Goal: Task Accomplishment & Management: Manage account settings

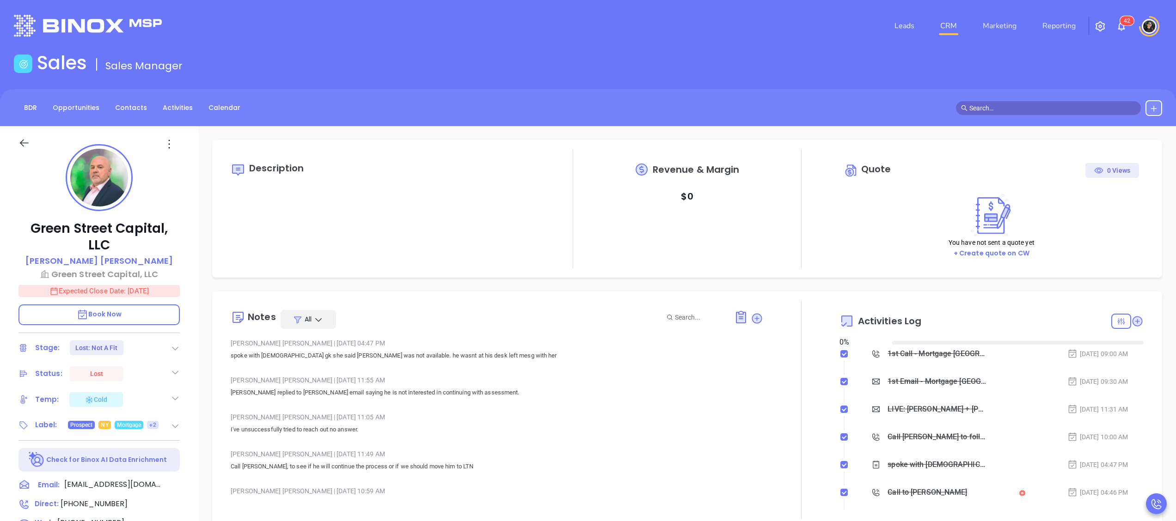
type input "[DATE]"
click at [949, 23] on link "CRM" at bounding box center [949, 26] width 24 height 18
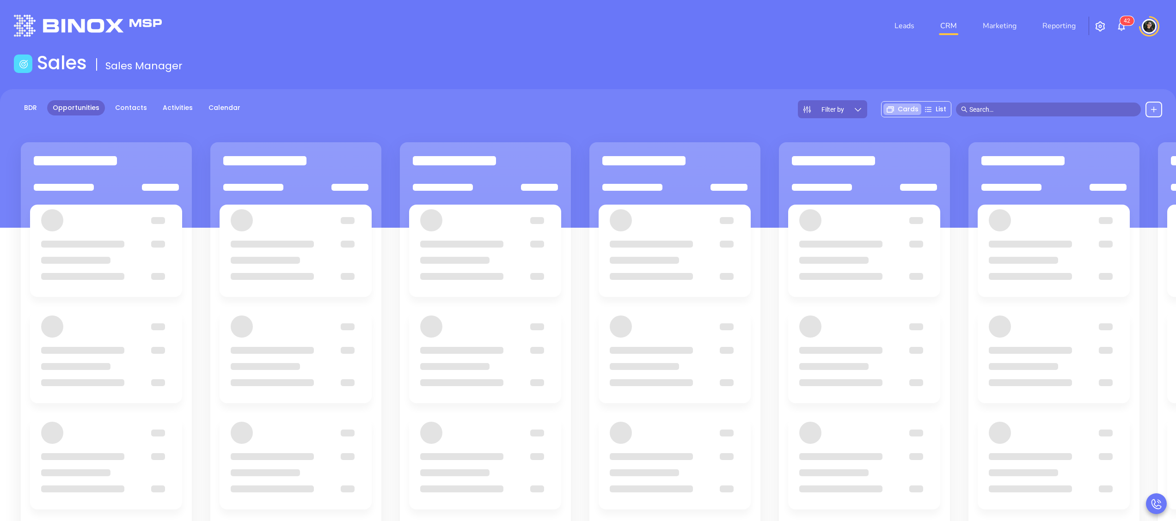
click at [400, 91] on div "BDR Opportunities Contacts Activities Calendar Filter by Cards List" at bounding box center [588, 158] width 1176 height 139
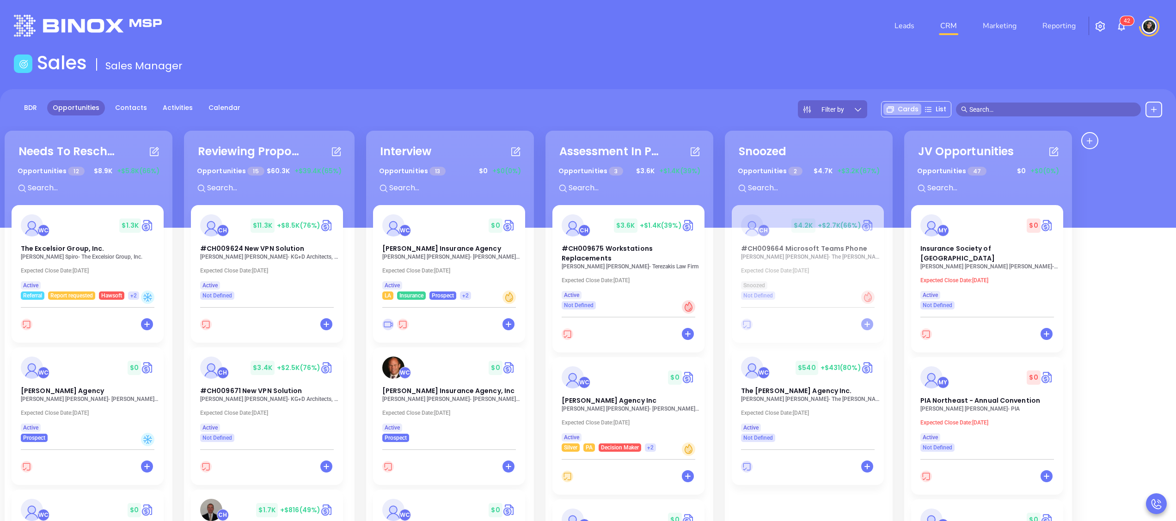
scroll to position [300, 0]
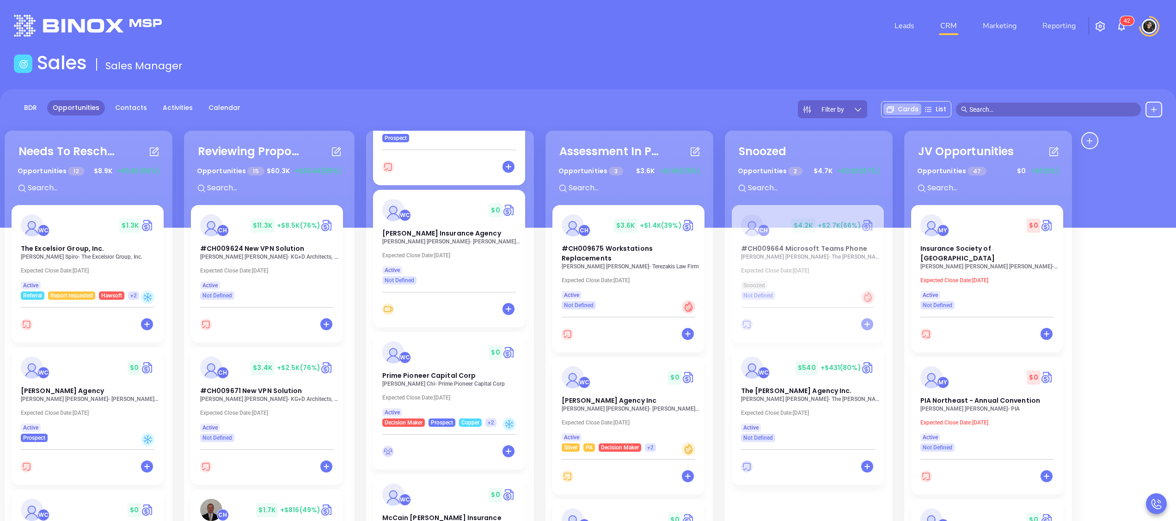
click at [435, 386] on p "[PERSON_NAME] - Prime Pioneer Capital Corp" at bounding box center [451, 384] width 139 height 6
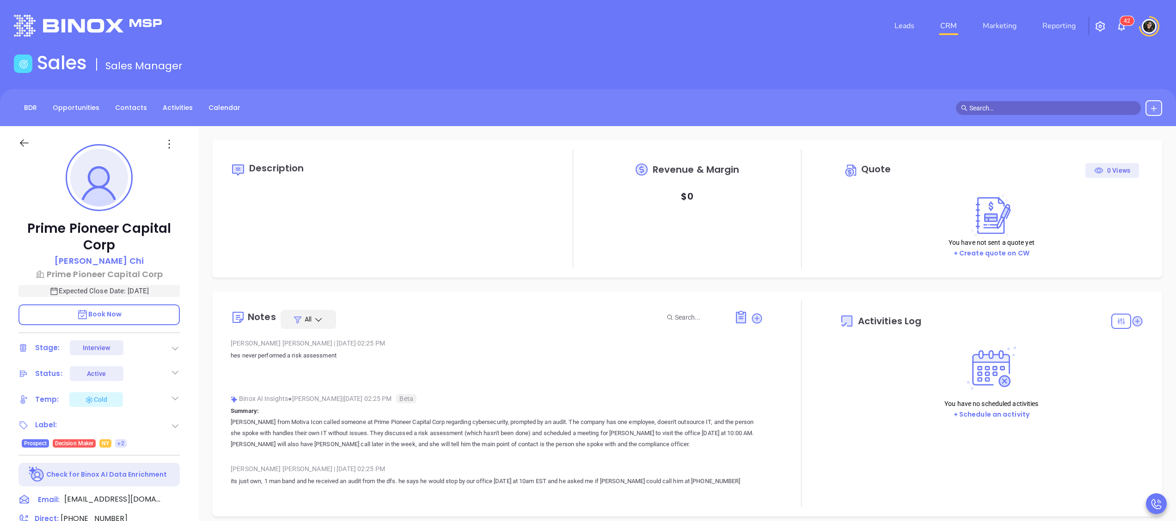
type input "[DATE]"
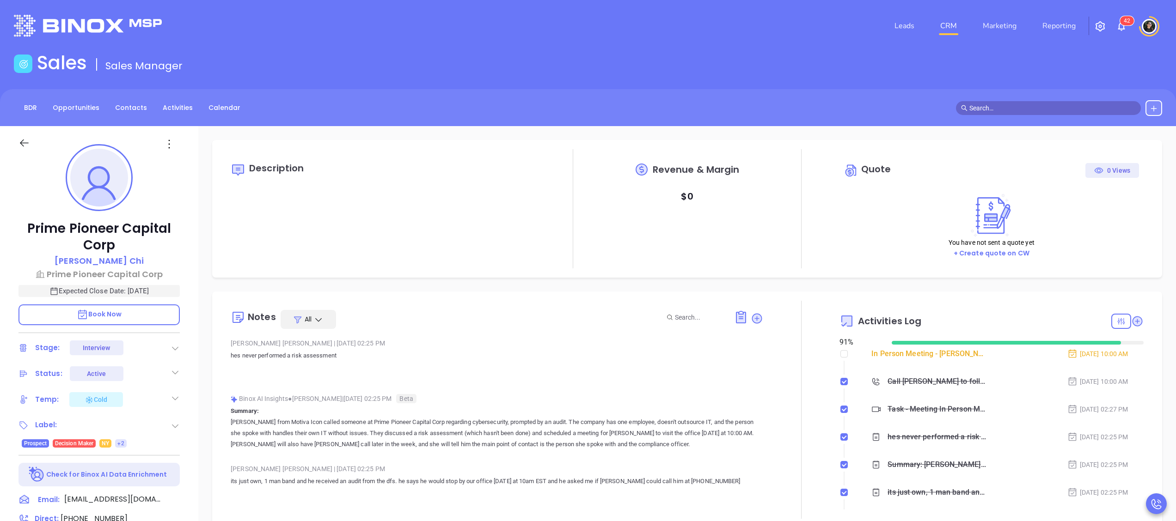
type input "[PERSON_NAME]"
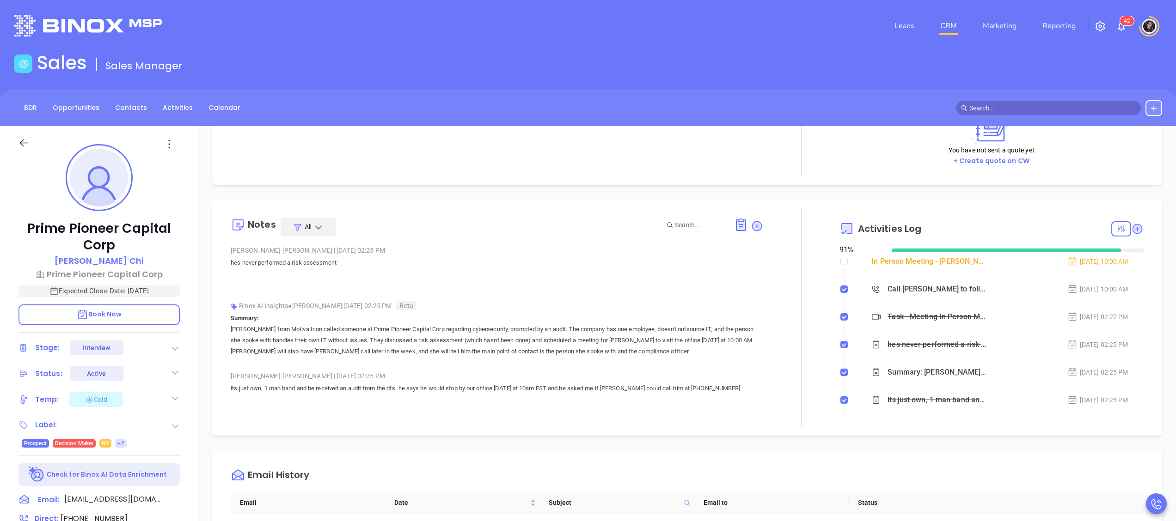
scroll to position [0, 0]
click at [178, 344] on icon at bounding box center [175, 348] width 9 height 9
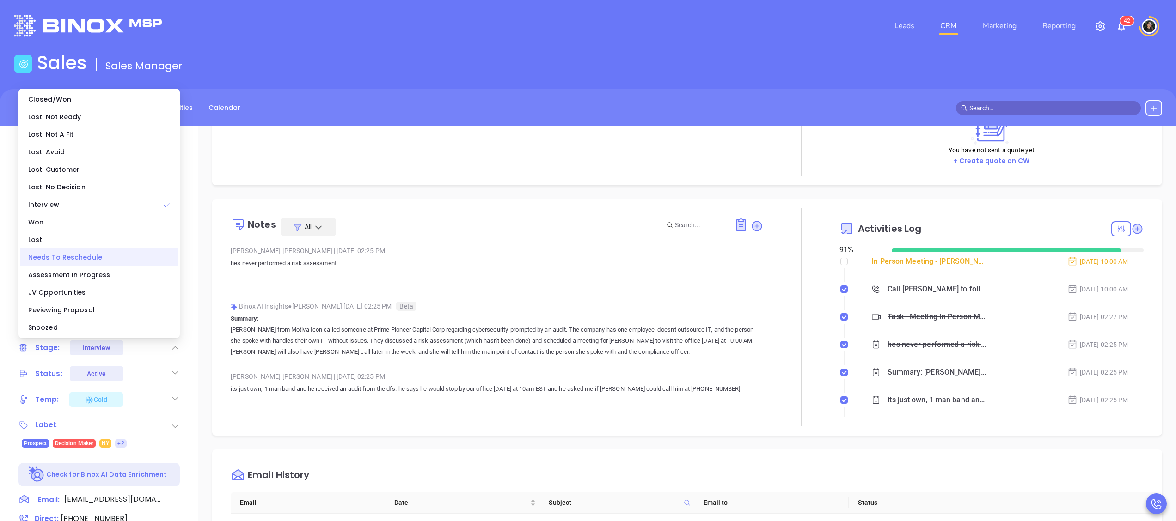
click at [79, 250] on div "Needs To Reschedule" at bounding box center [99, 258] width 158 height 18
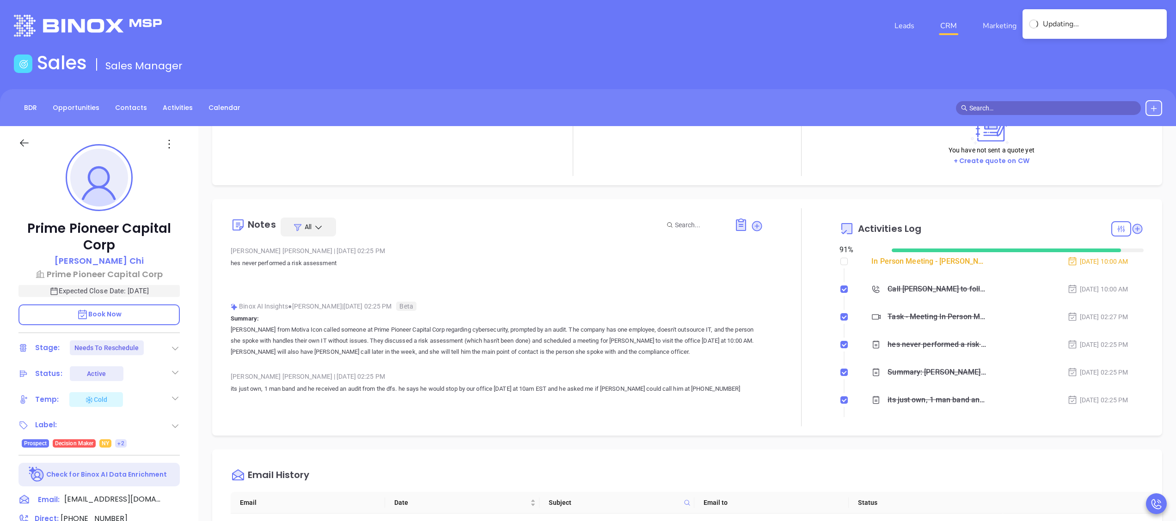
click at [1039, 114] on span at bounding box center [1048, 108] width 185 height 14
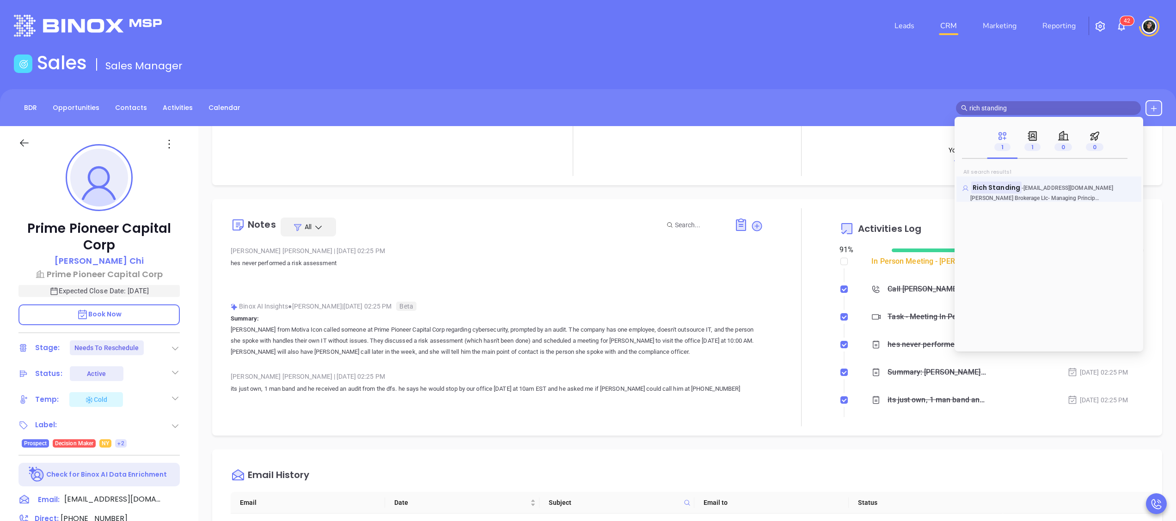
type input "rich standing"
click at [971, 193] on span "Rich Standing" at bounding box center [996, 188] width 50 height 12
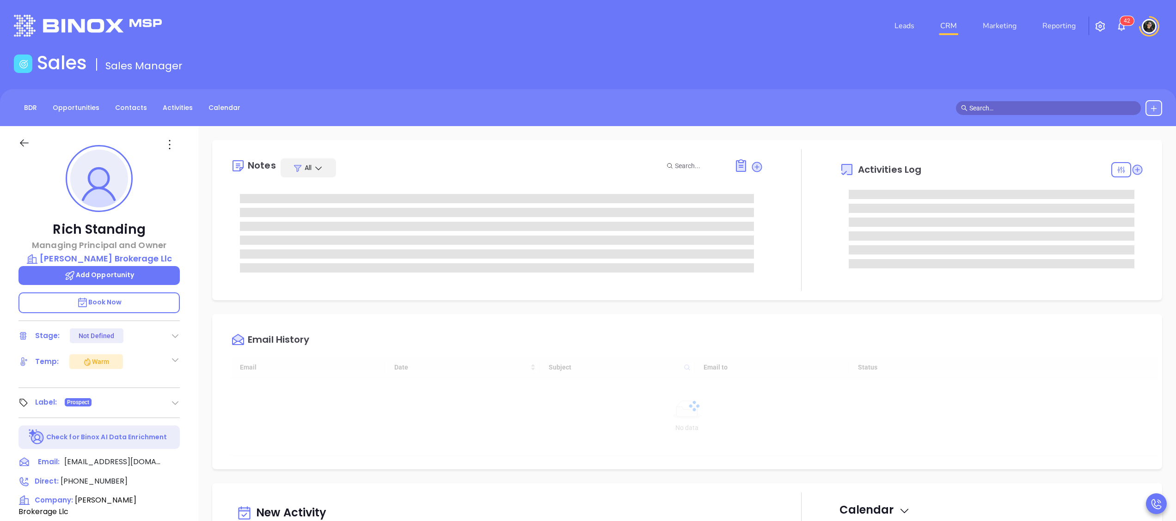
type input "10:00 am"
type input "[DATE]"
type input "[PERSON_NAME]"
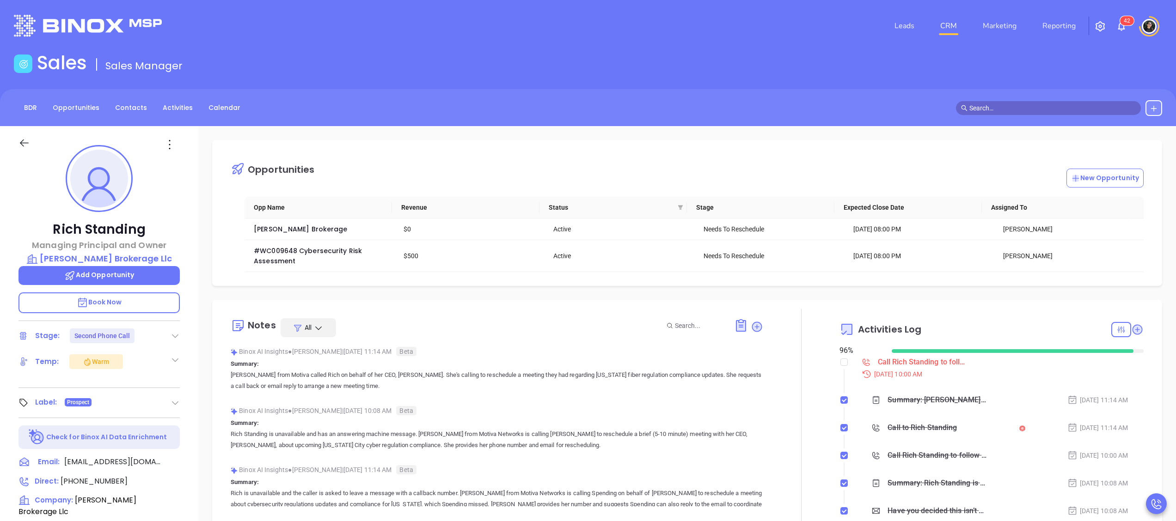
click at [884, 368] on div "Call Rich Standing to follow up" at bounding box center [922, 363] width 88 height 14
click at [753, 327] on icon at bounding box center [757, 326] width 9 height 9
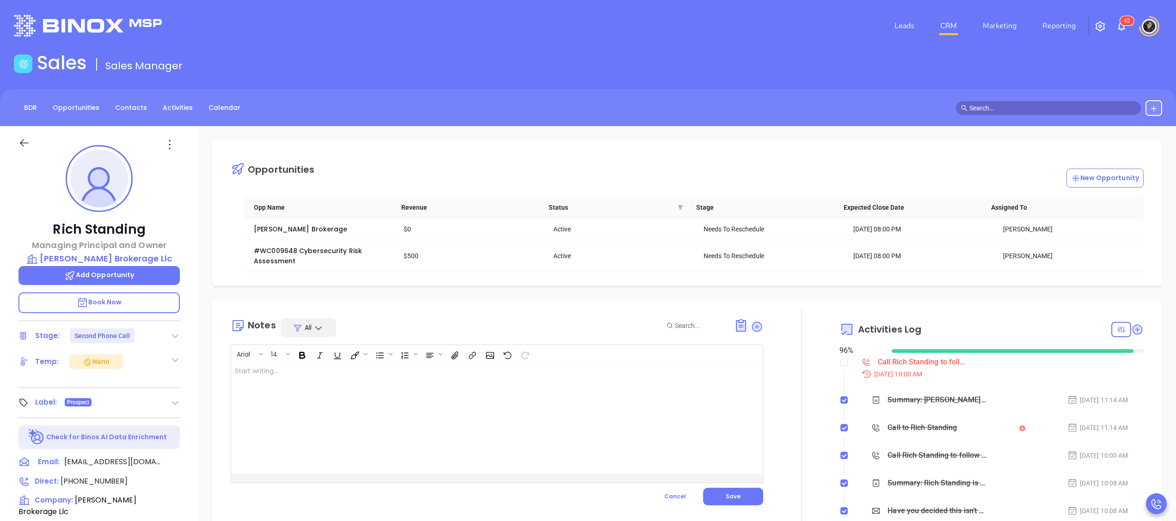
click at [622, 400] on div at bounding box center [478, 418] width 494 height 111
click at [740, 496] on button "Save" at bounding box center [733, 497] width 60 height 18
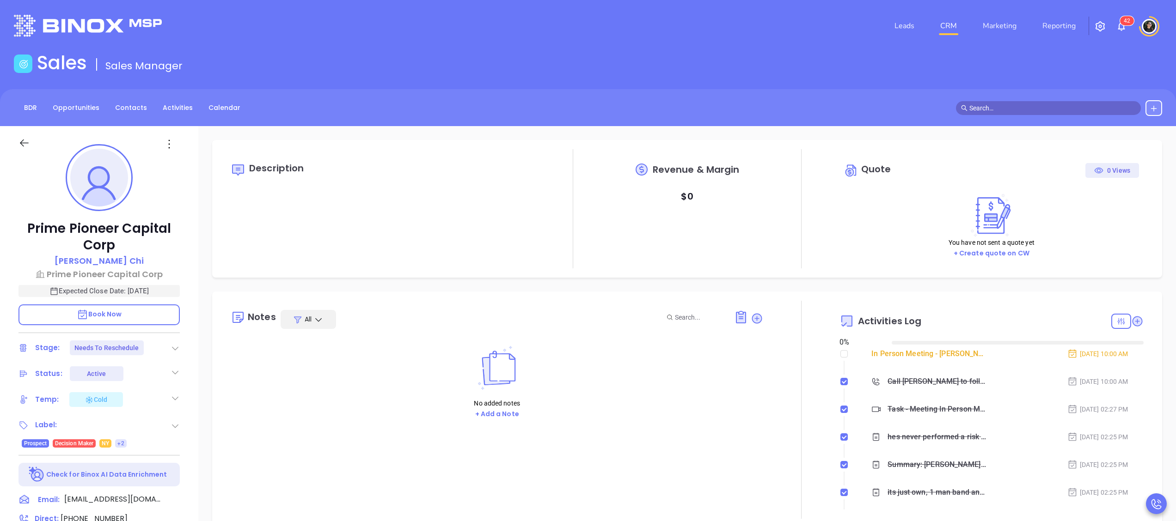
type input "[DATE]"
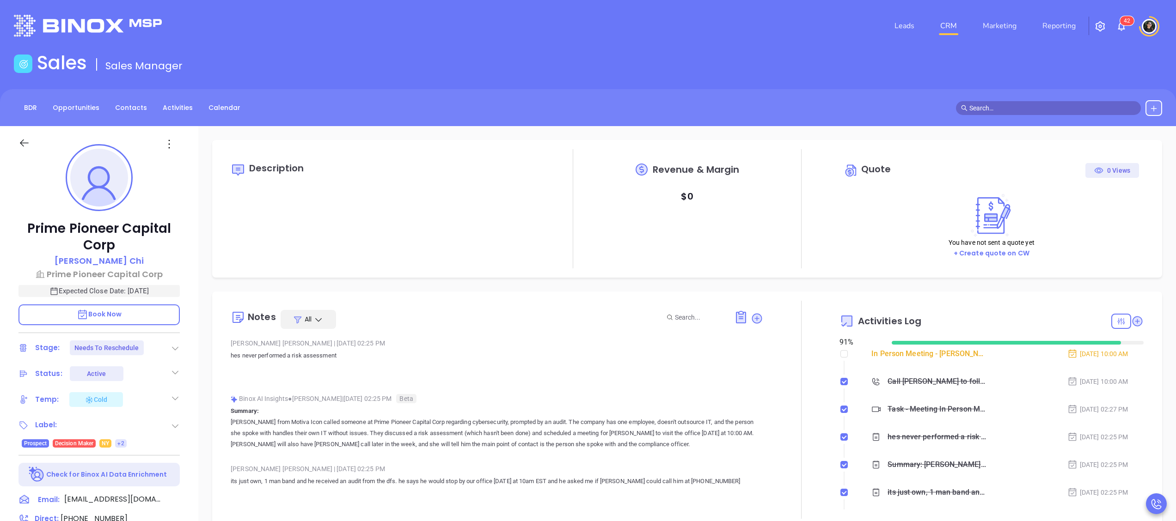
click at [844, 346] on div "91 %" at bounding box center [861, 342] width 42 height 11
click at [840, 352] on input "checkbox" at bounding box center [843, 353] width 7 height 7
checkbox input "true"
click at [752, 315] on icon at bounding box center [757, 318] width 10 height 10
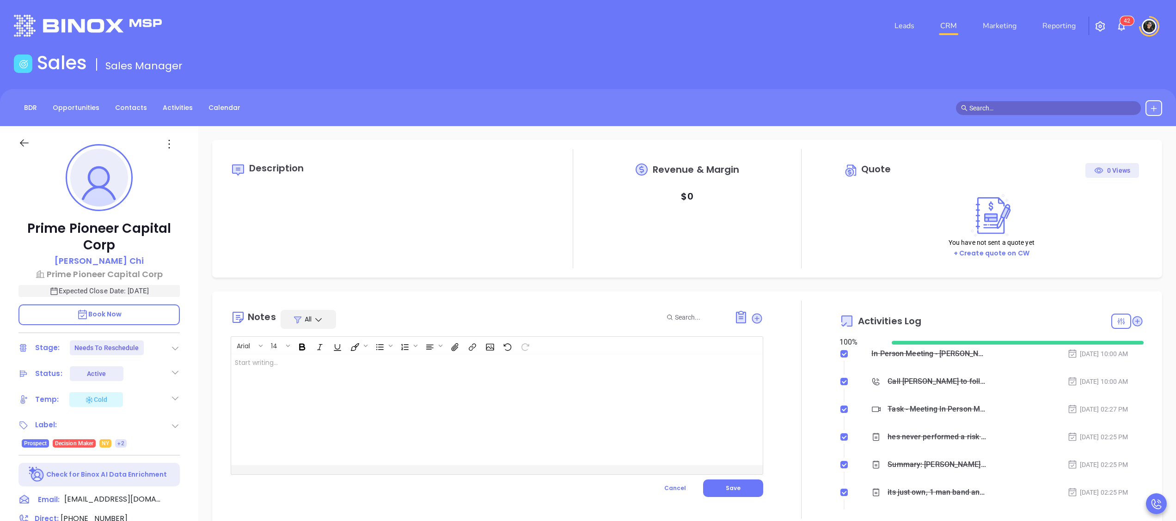
click at [568, 398] on div at bounding box center [478, 410] width 494 height 111
type input "[PERSON_NAME]"
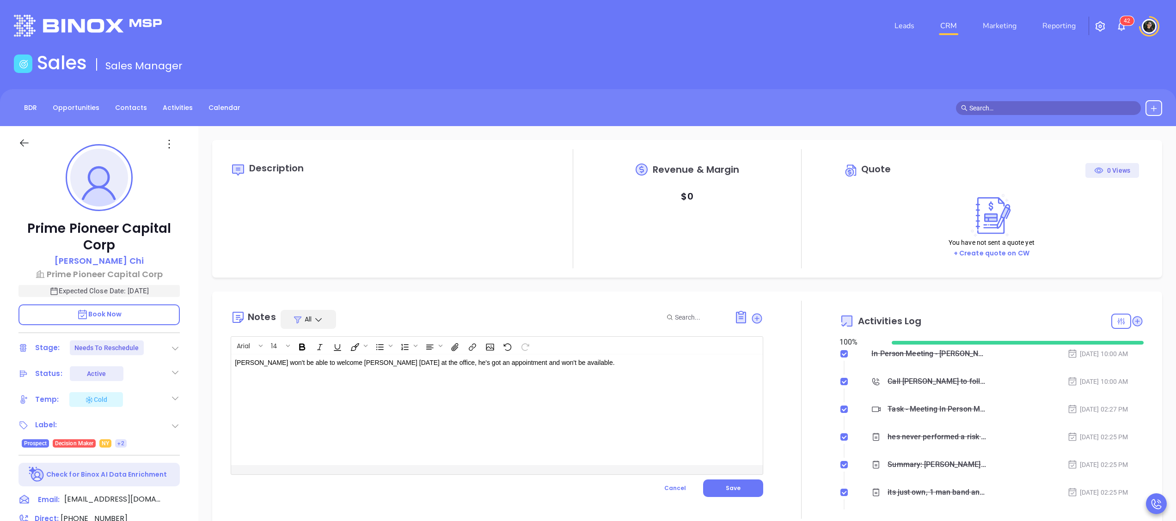
click at [445, 359] on p "Walter won't be able to welcome Owen tomorrow at the office, he's got an appoin…" at bounding box center [478, 363] width 487 height 10
click at [486, 362] on p "Walter won't be able to welcome Owen tomorrow at the office, he's got a last mi…" at bounding box center [478, 363] width 487 height 10
click at [638, 364] on p "Walter won't be able to welcome Owen tomorrow at the office, he's got a last-mi…" at bounding box center [478, 363] width 487 height 10
click at [751, 479] on div "Arial 14 Walter won't be able to welcome Owen tomorrow at the office, he's got …" at bounding box center [497, 417] width 533 height 161
click at [740, 482] on button "Save" at bounding box center [733, 489] width 60 height 18
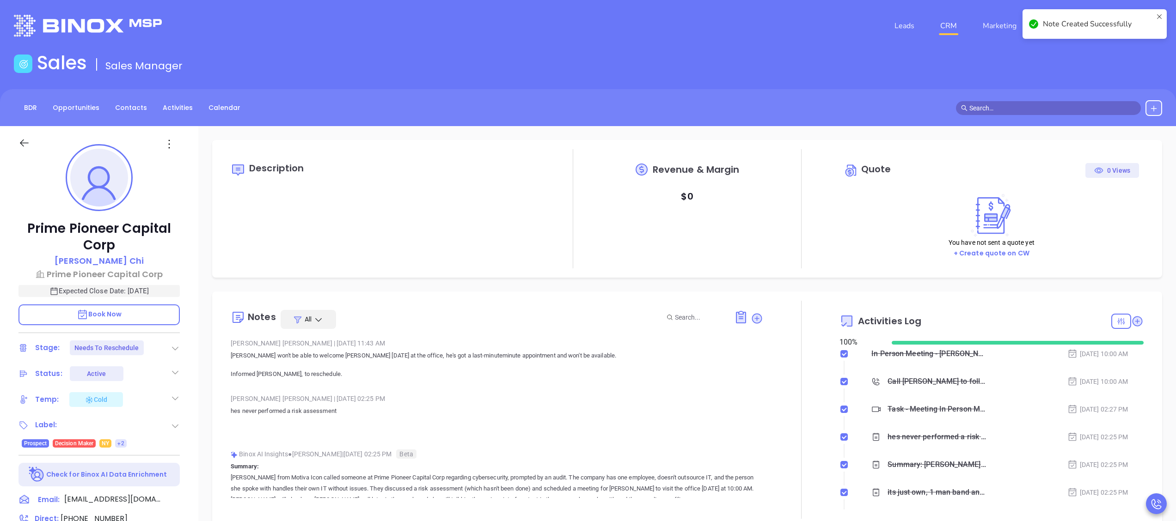
click at [1133, 321] on icon at bounding box center [1138, 321] width 10 height 10
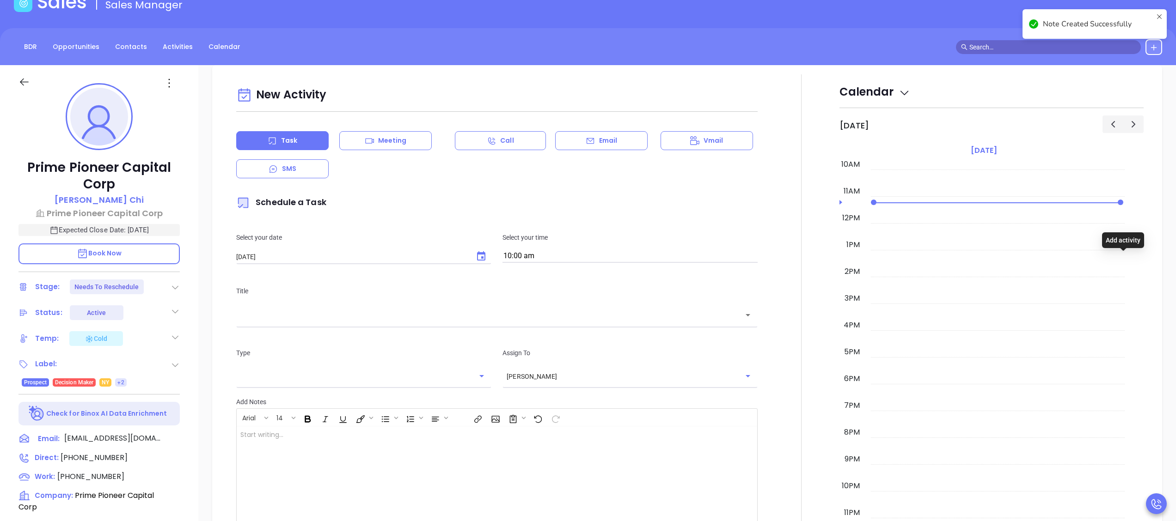
scroll to position [126, 0]
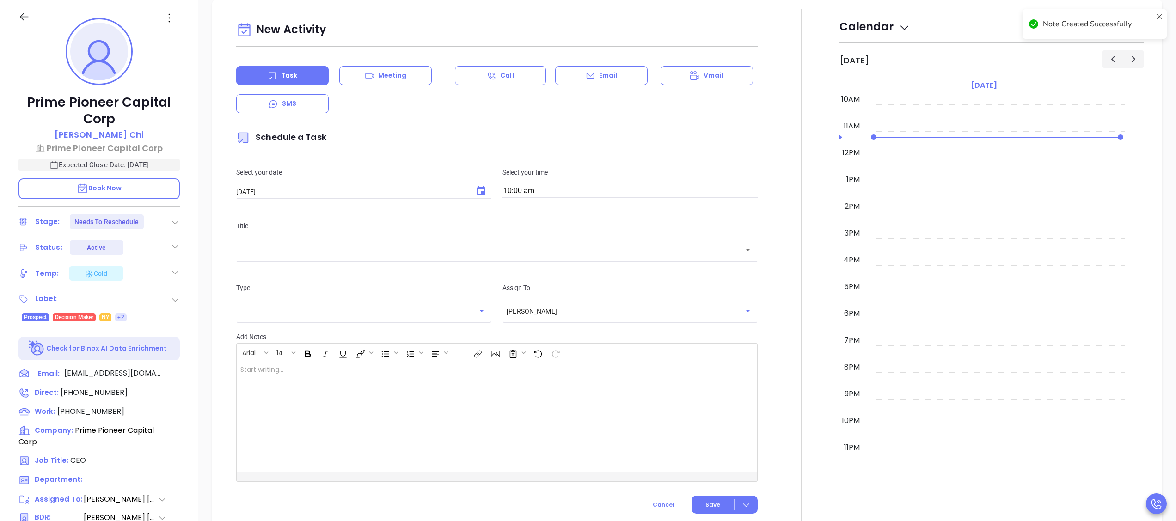
click at [472, 189] on button "Choose date, selected date is Sep 30, 2025" at bounding box center [481, 191] width 18 height 18
click at [270, 322] on button "29" at bounding box center [273, 320] width 17 height 17
type input "09/29/2025"
click at [388, 252] on input "text" at bounding box center [489, 250] width 499 height 11
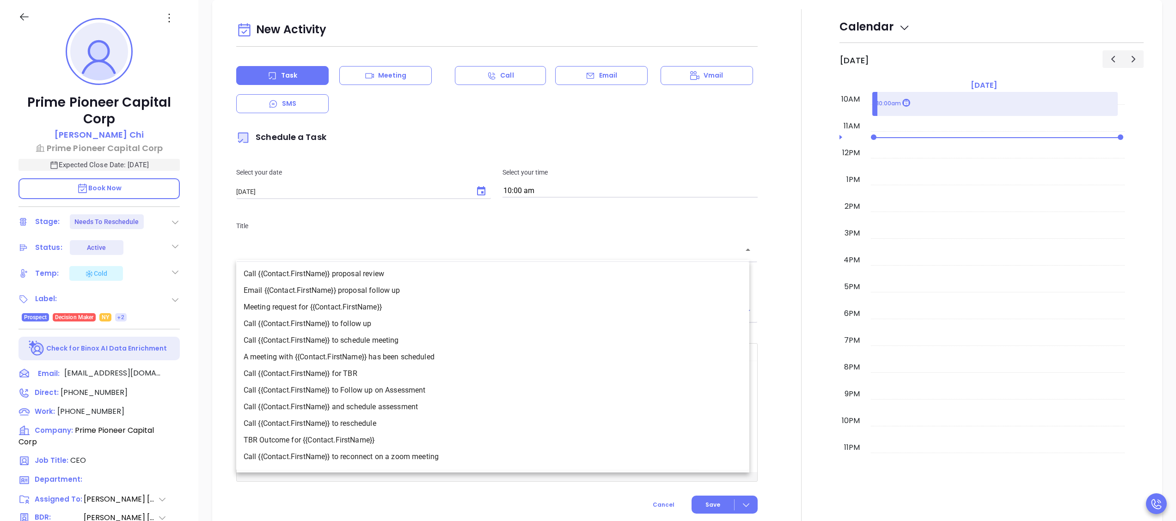
drag, startPoint x: 374, startPoint y: 420, endPoint x: 392, endPoint y: 403, distance: 24.5
click at [374, 420] on li "Call {{Contact.FirstName}} to reschedule" at bounding box center [492, 424] width 513 height 17
type input "Call Owen to reschedule"
type input "Call"
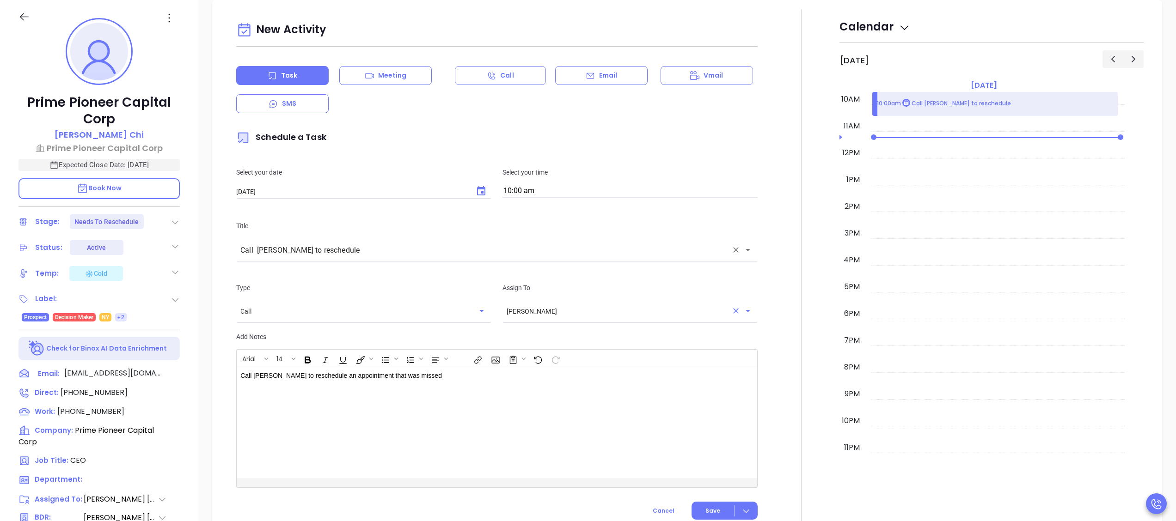
click at [731, 312] on icon "Clear" at bounding box center [735, 311] width 9 height 9
click at [744, 311] on icon "Open" at bounding box center [747, 311] width 11 height 11
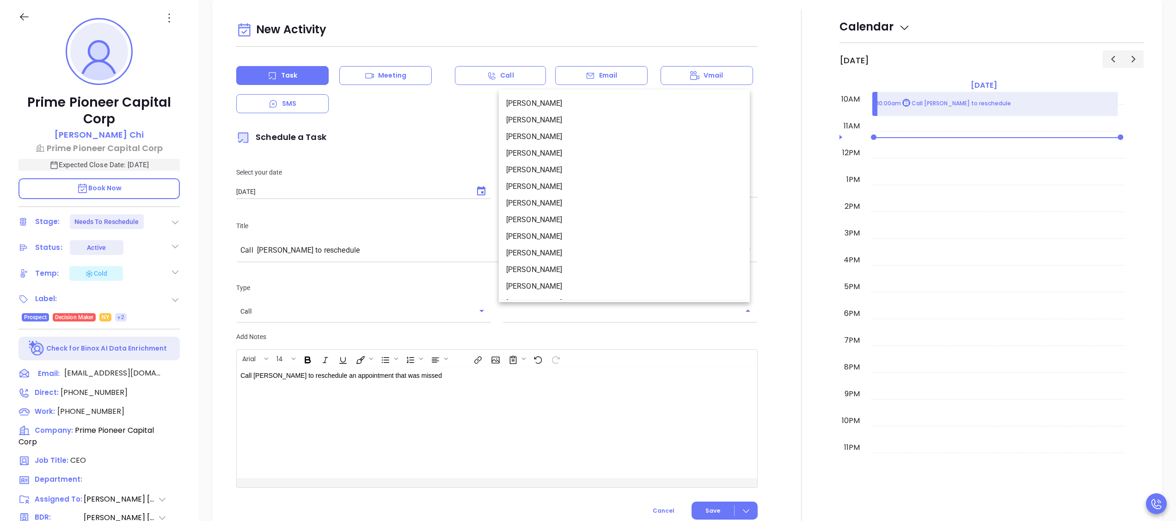
click at [564, 121] on li "[PERSON_NAME]" at bounding box center [624, 120] width 251 height 17
type input "[PERSON_NAME]"
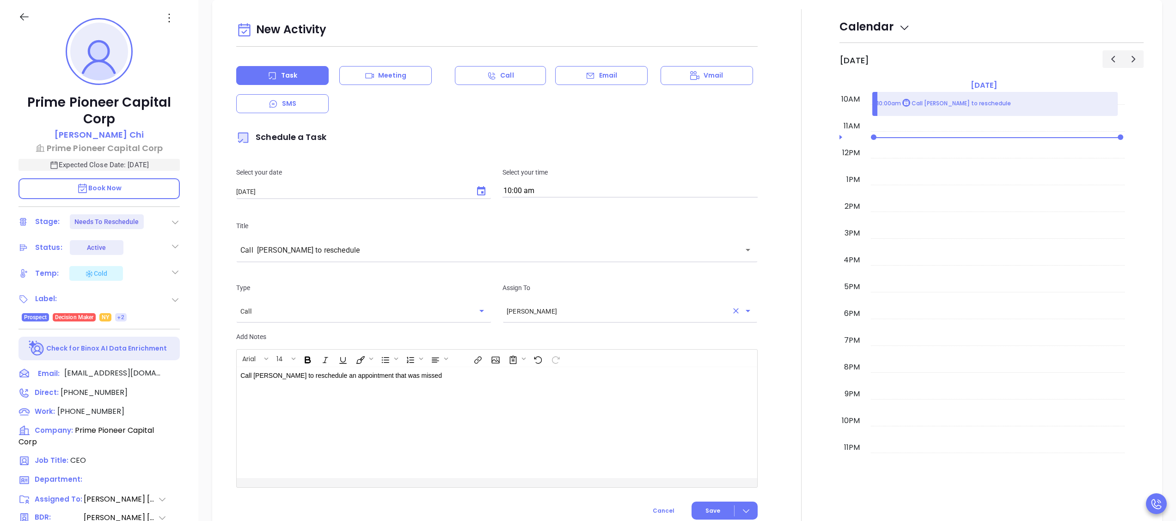
click at [629, 195] on input "10:00 am" at bounding box center [630, 191] width 255 height 13
click at [546, 281] on button "1:00 pm" at bounding box center [574, 279] width 143 height 20
type input "1:00 pm"
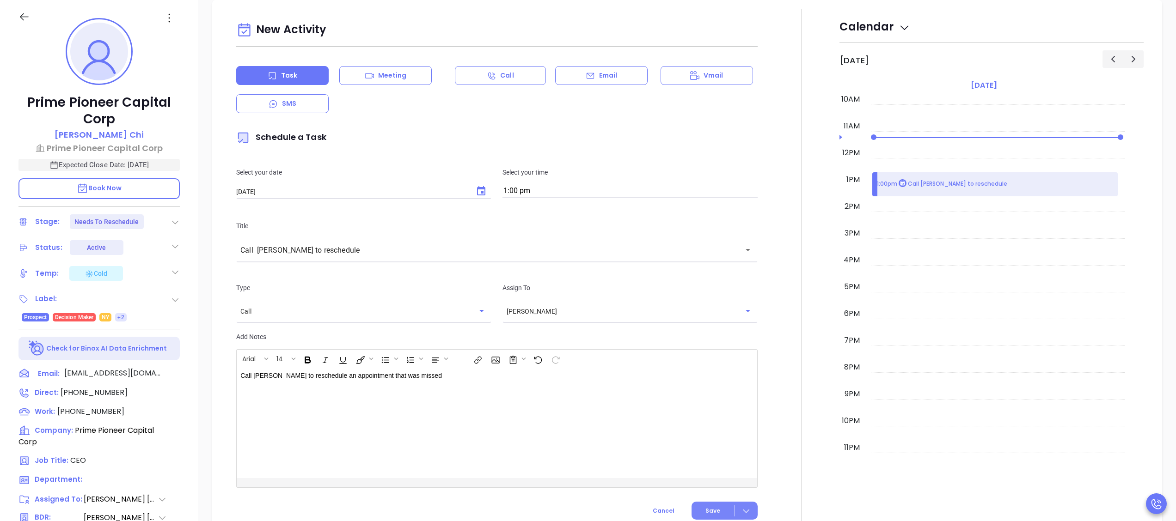
click at [701, 519] on button "Save" at bounding box center [725, 511] width 66 height 18
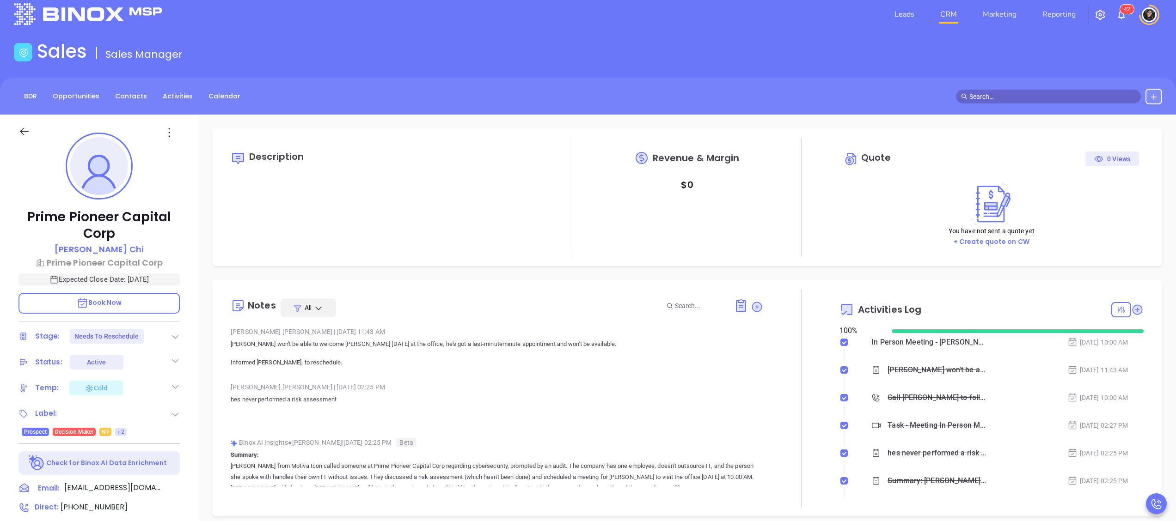
scroll to position [0, 0]
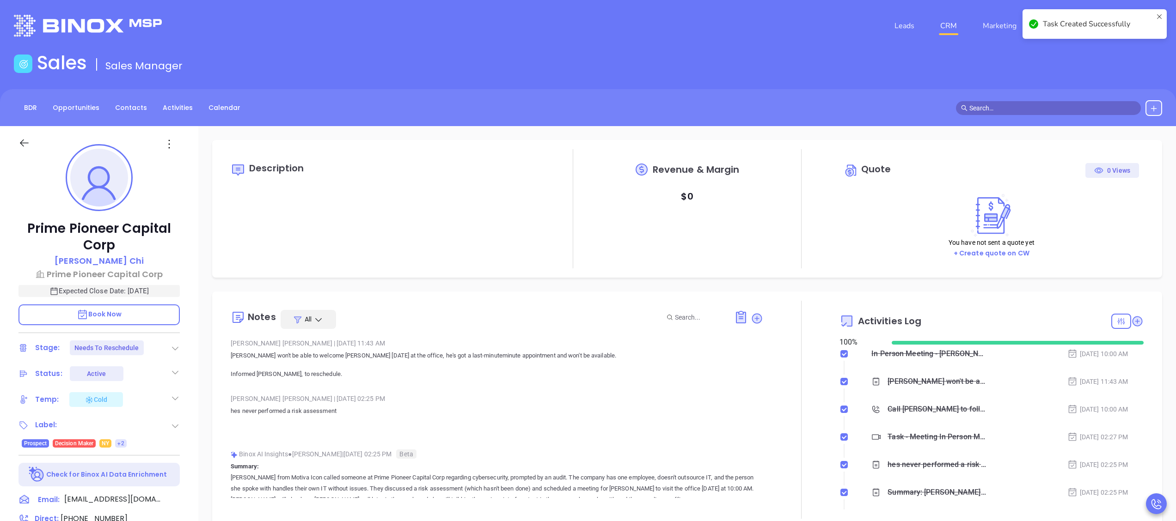
click at [942, 19] on link "CRM" at bounding box center [949, 26] width 24 height 18
